Goal: Find specific page/section: Find specific page/section

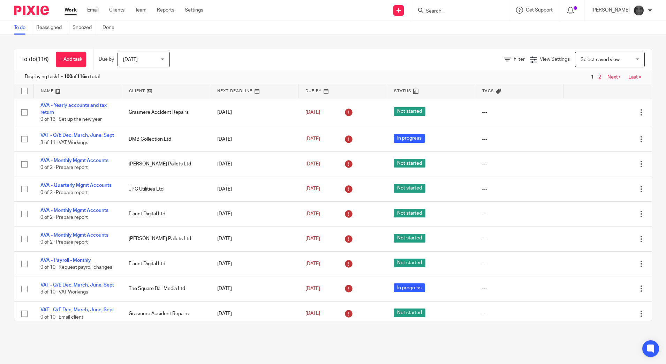
click at [462, 10] on input "Search" at bounding box center [456, 11] width 63 height 6
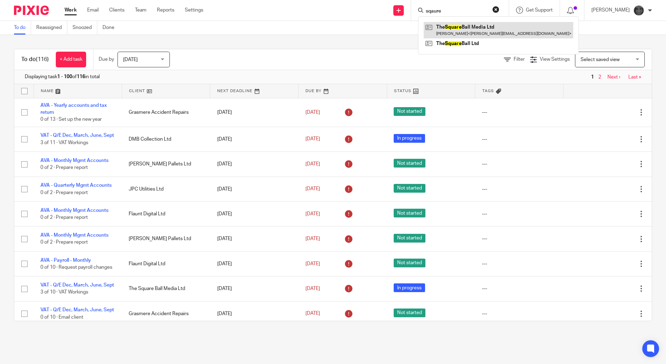
type input "sqaure"
click at [479, 30] on link at bounding box center [499, 30] width 150 height 16
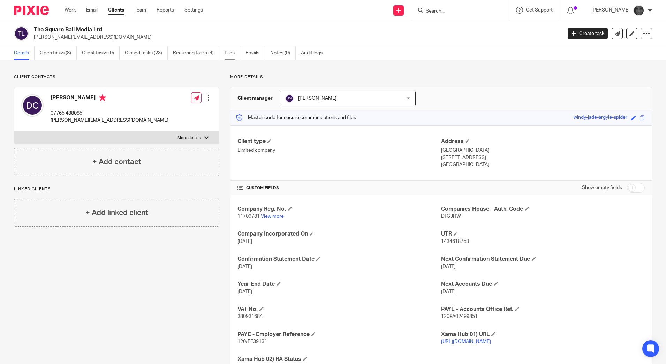
click at [231, 52] on link "Files" at bounding box center [233, 53] width 16 height 14
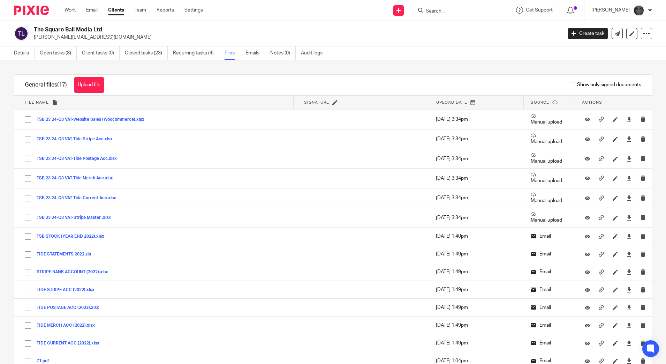
click at [443, 13] on input "Search" at bounding box center [456, 11] width 63 height 6
type input "elys"
click at [462, 32] on link at bounding box center [481, 30] width 114 height 16
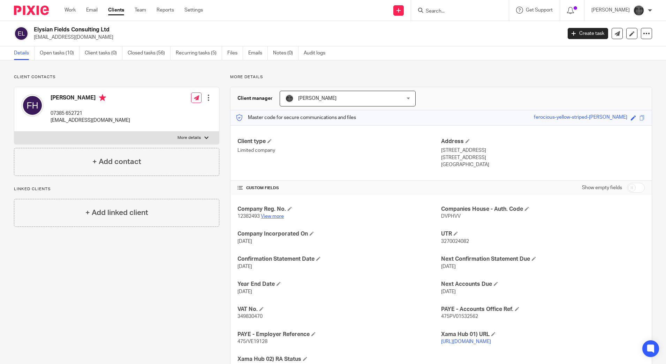
click at [269, 214] on link "View more" at bounding box center [272, 216] width 23 height 5
